Goal: Task Accomplishment & Management: Manage account settings

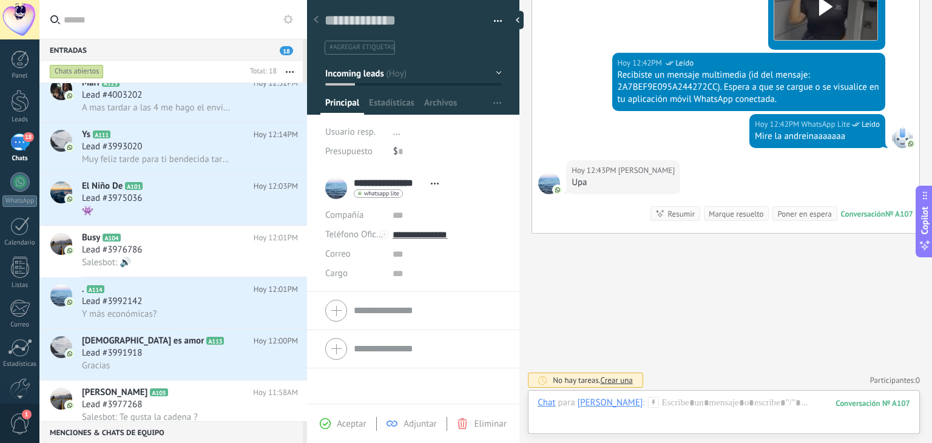
scroll to position [797, 0]
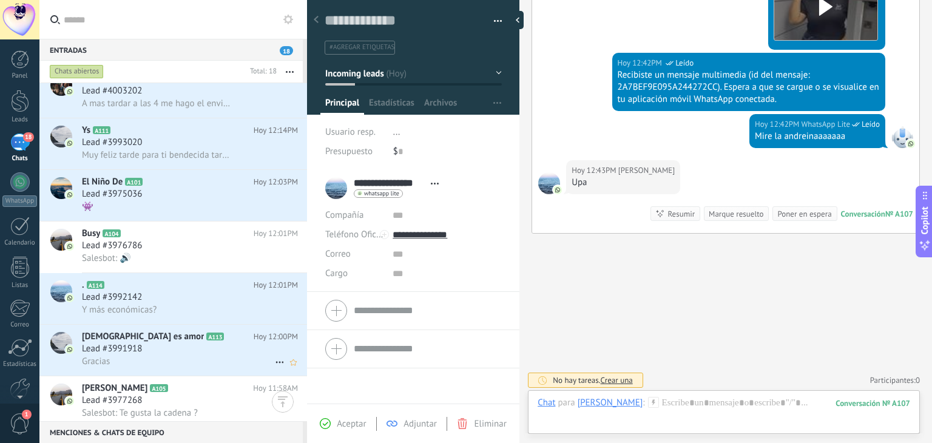
click at [221, 350] on div "Lead #3991918" at bounding box center [190, 349] width 216 height 12
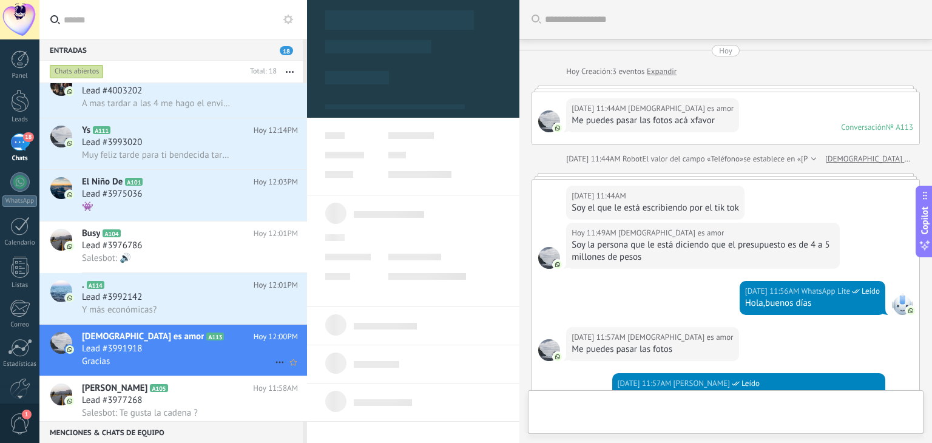
type textarea "**********"
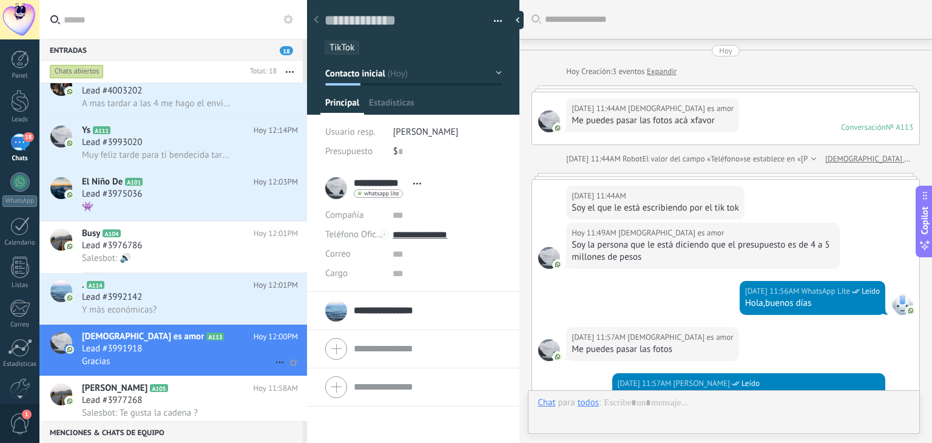
scroll to position [717, 0]
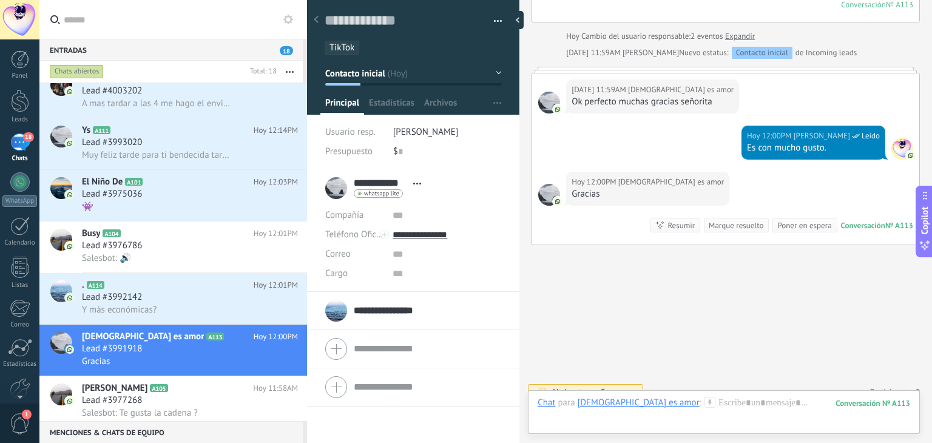
click at [801, 181] on div "[DATE] 12:00PM [DEMOGRAPHIC_DATA] es amor Gracias Conversación № A113 Conversac…" at bounding box center [725, 208] width 387 height 73
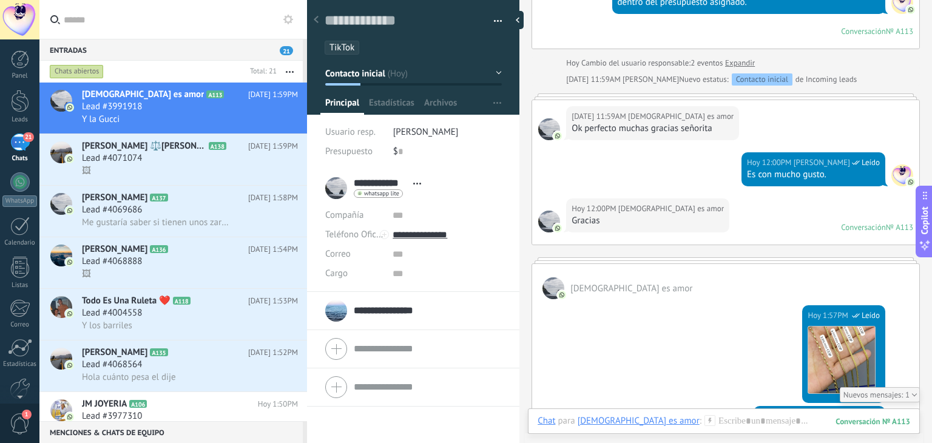
scroll to position [745, 0]
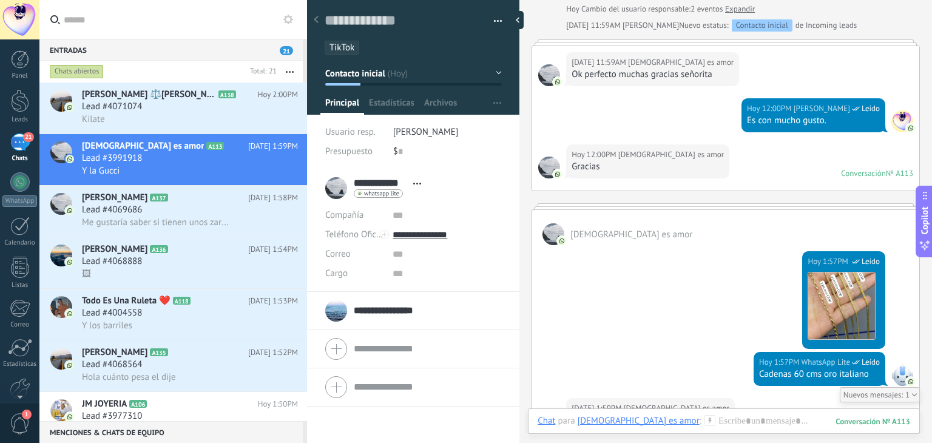
click at [910, 297] on div "[DATE] 1:57PM WhatsApp Lite Leído Descargar" at bounding box center [725, 298] width 387 height 107
click at [875, 397] on div "1" at bounding box center [880, 394] width 80 height 15
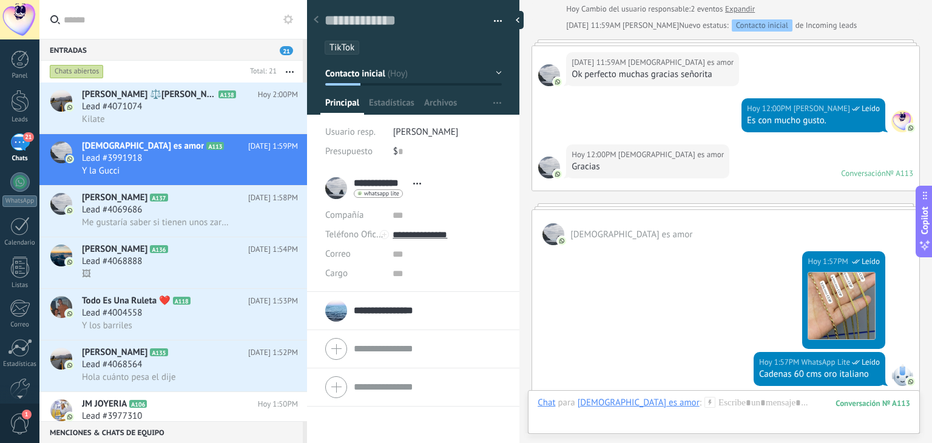
scroll to position [970, 0]
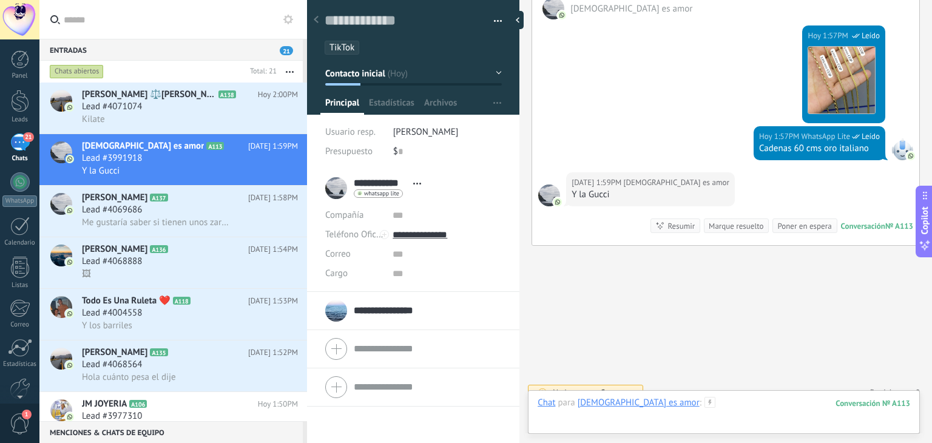
click at [673, 406] on div at bounding box center [724, 415] width 373 height 36
